Goal: Task Accomplishment & Management: Manage account settings

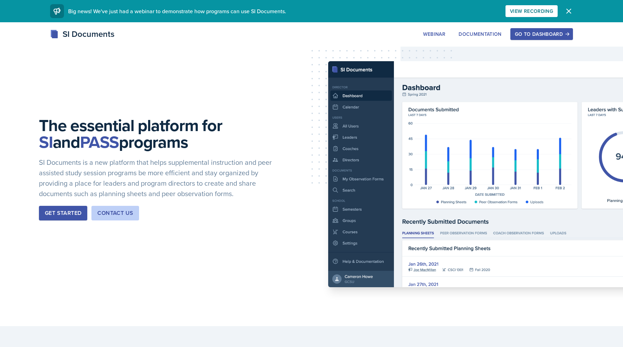
click at [536, 31] on div "Go to Dashboard" at bounding box center [542, 34] width 54 height 6
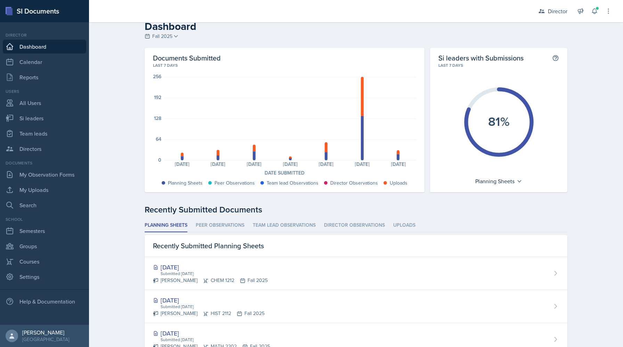
scroll to position [9, 0]
click at [597, 6] on span at bounding box center [597, 8] width 4 height 4
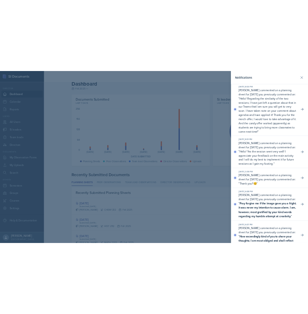
scroll to position [0, 0]
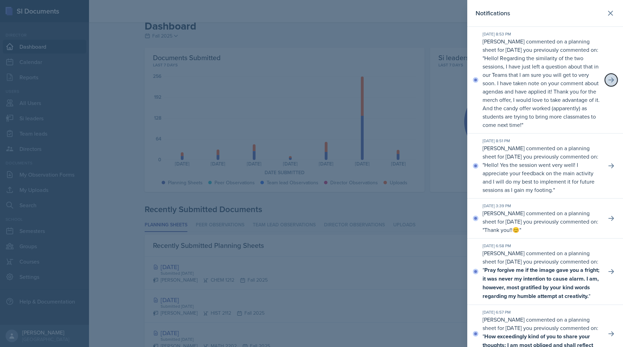
click at [611, 77] on icon at bounding box center [611, 80] width 7 height 7
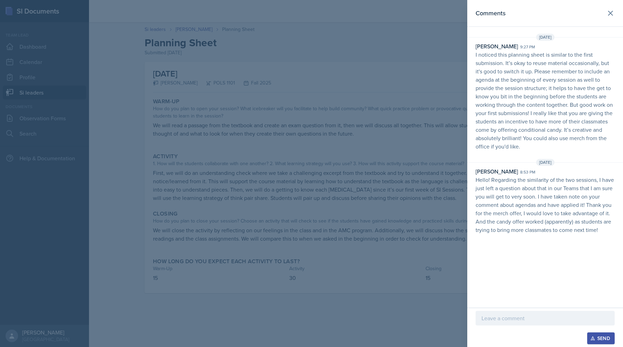
click at [334, 118] on div at bounding box center [311, 173] width 623 height 347
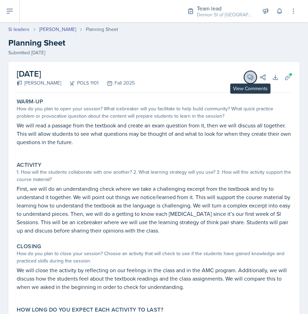
click at [251, 75] on icon at bounding box center [250, 77] width 7 height 7
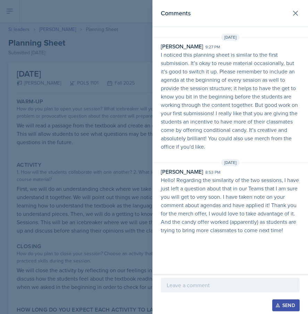
click at [106, 122] on div at bounding box center [154, 157] width 308 height 314
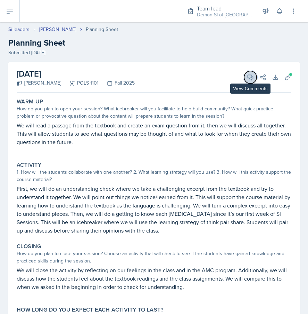
click at [248, 79] on icon at bounding box center [250, 77] width 7 height 7
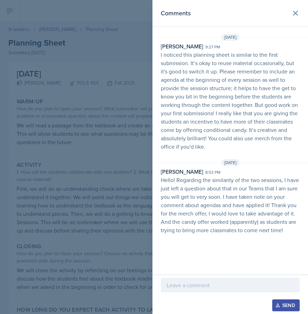
click at [67, 125] on div at bounding box center [154, 157] width 308 height 314
